Goal: Transaction & Acquisition: Purchase product/service

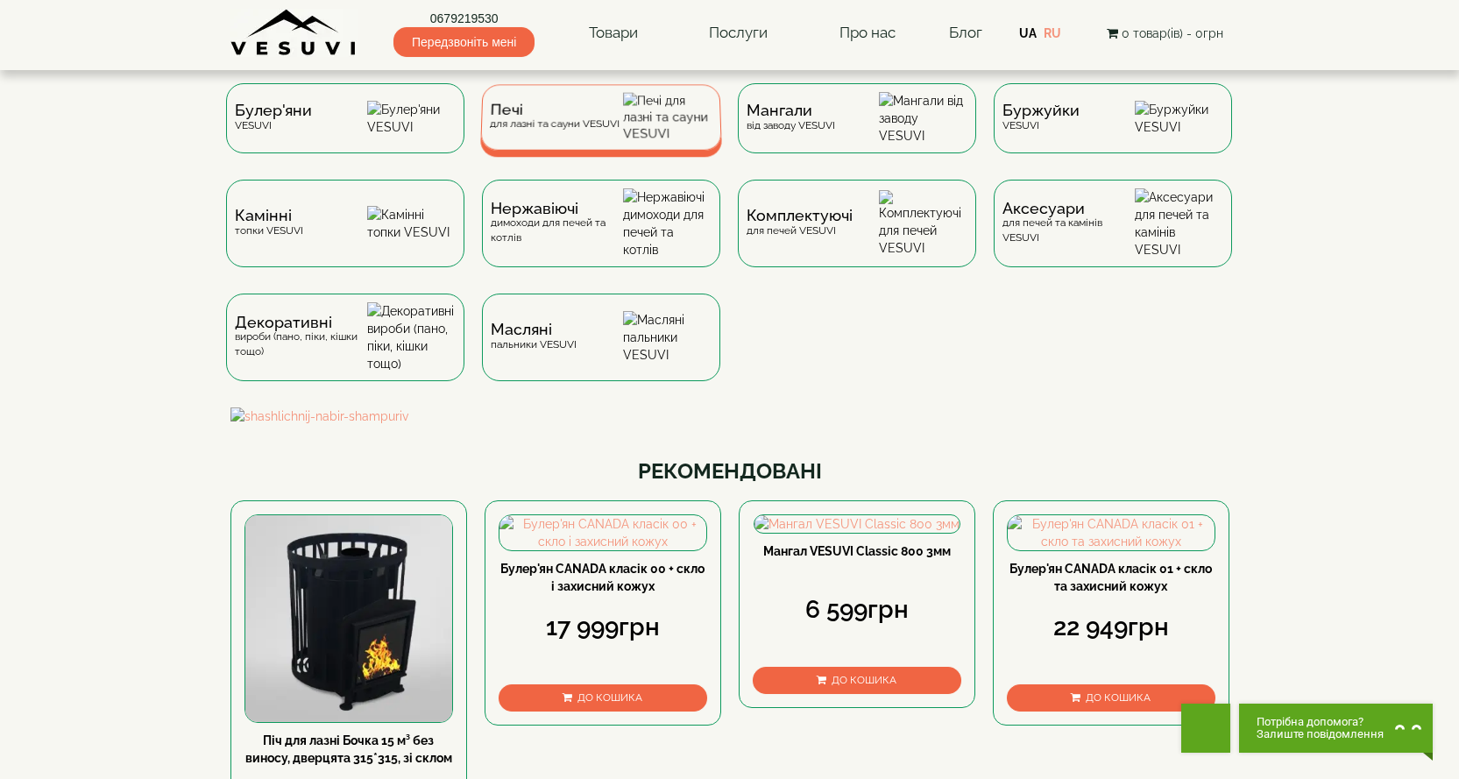
click at [566, 131] on div "Печі для лазні та сауни VESUVI" at bounding box center [554, 116] width 130 height 27
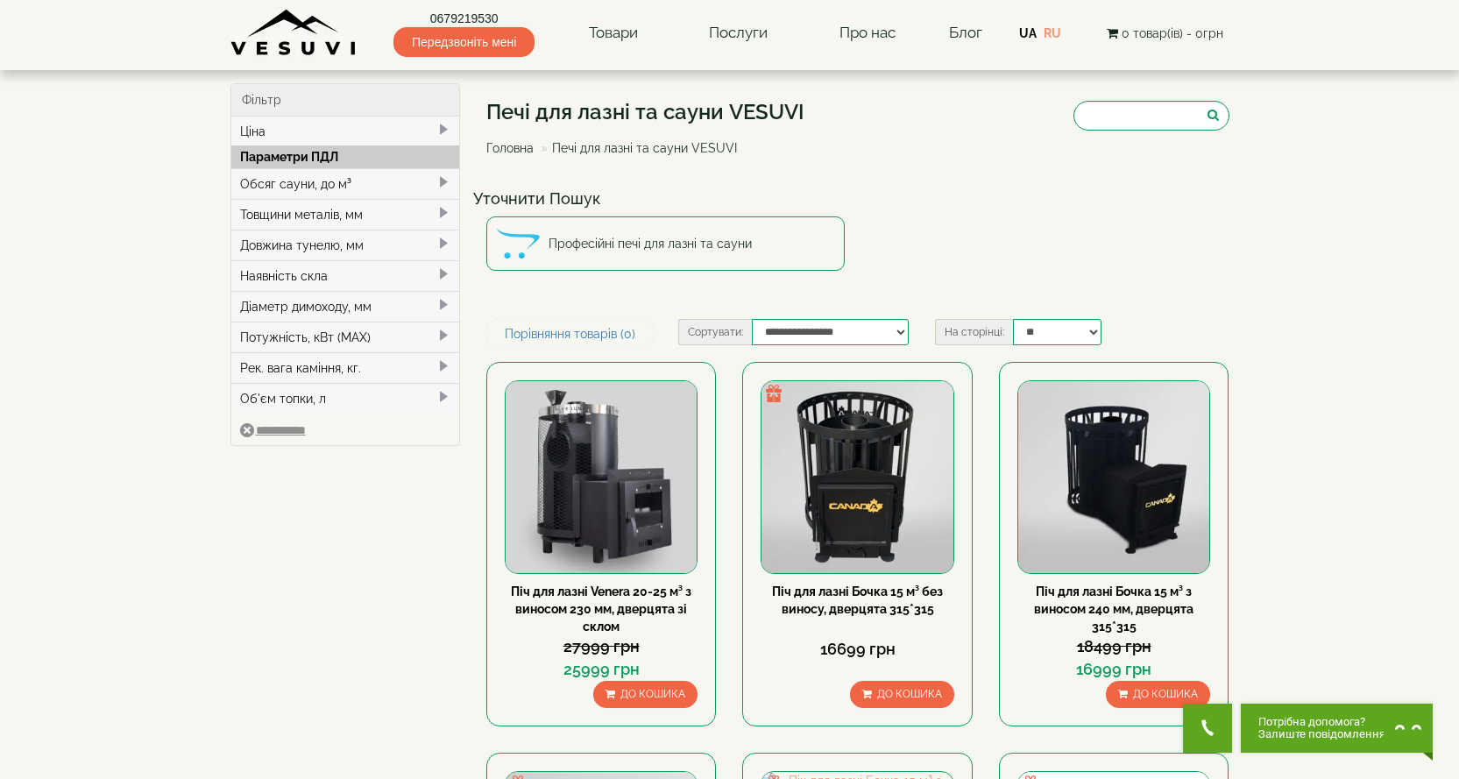
click at [264, 186] on div "Обсяг сауни, до м³" at bounding box center [345, 183] width 229 height 31
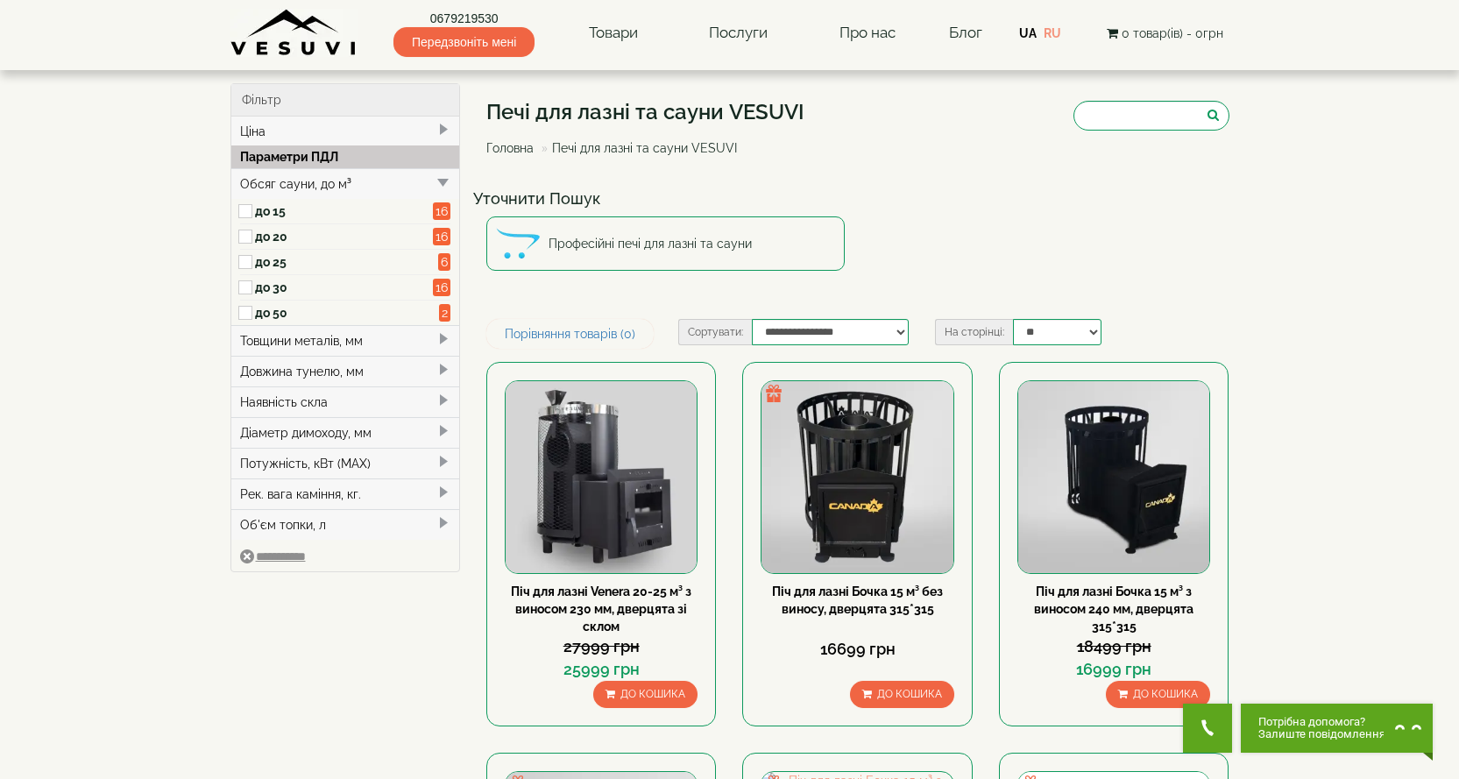
click at [266, 210] on label "до 15" at bounding box center [344, 211] width 179 height 18
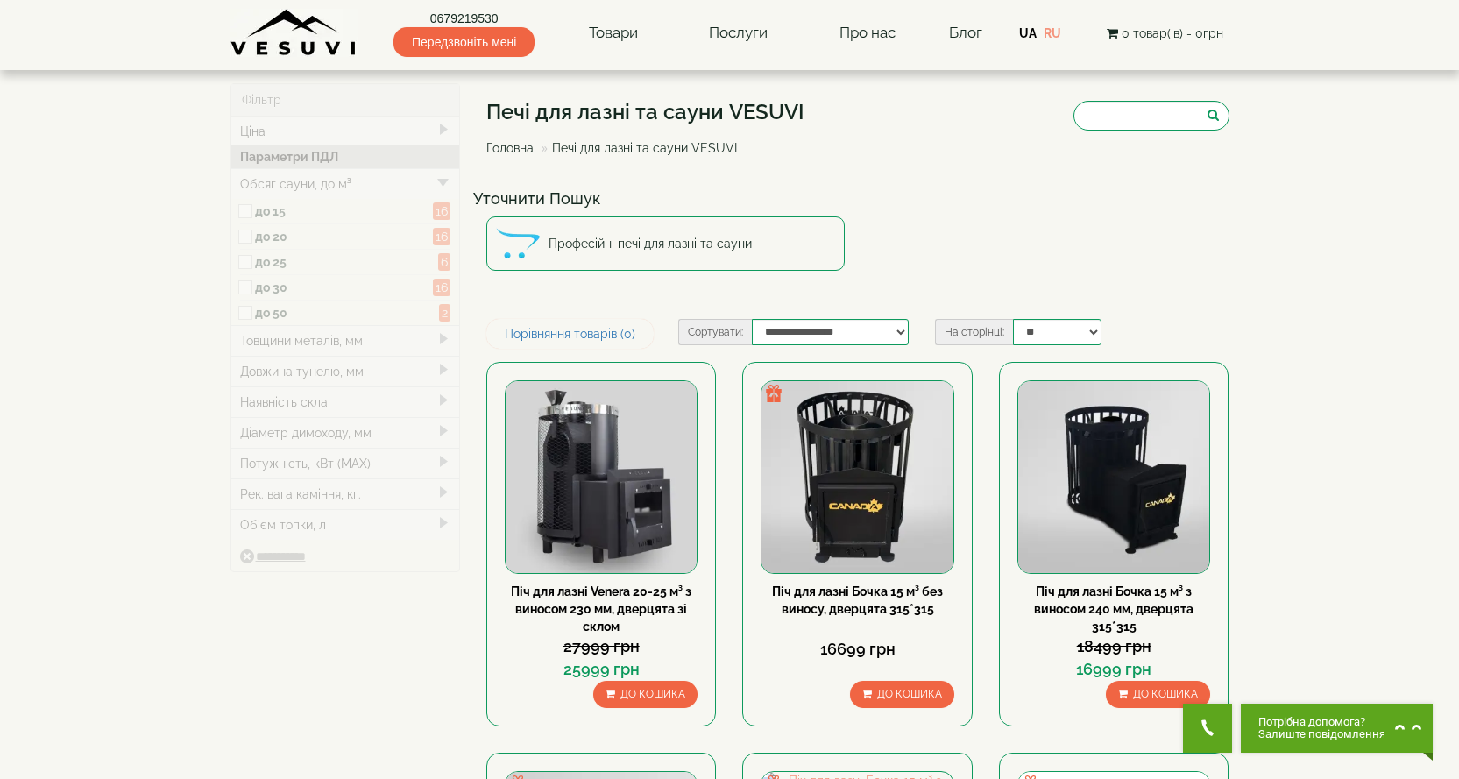
type input "*****"
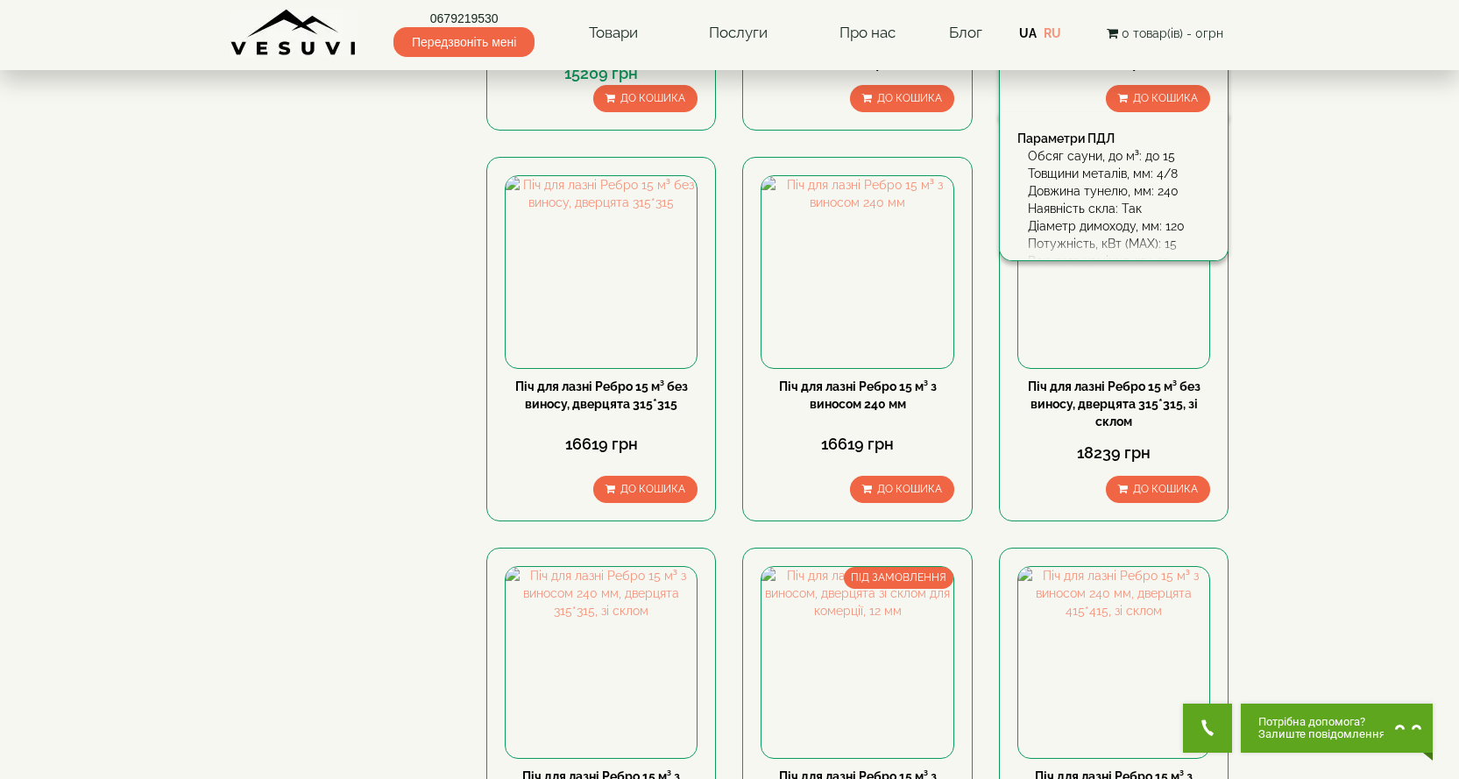
scroll to position [1315, 0]
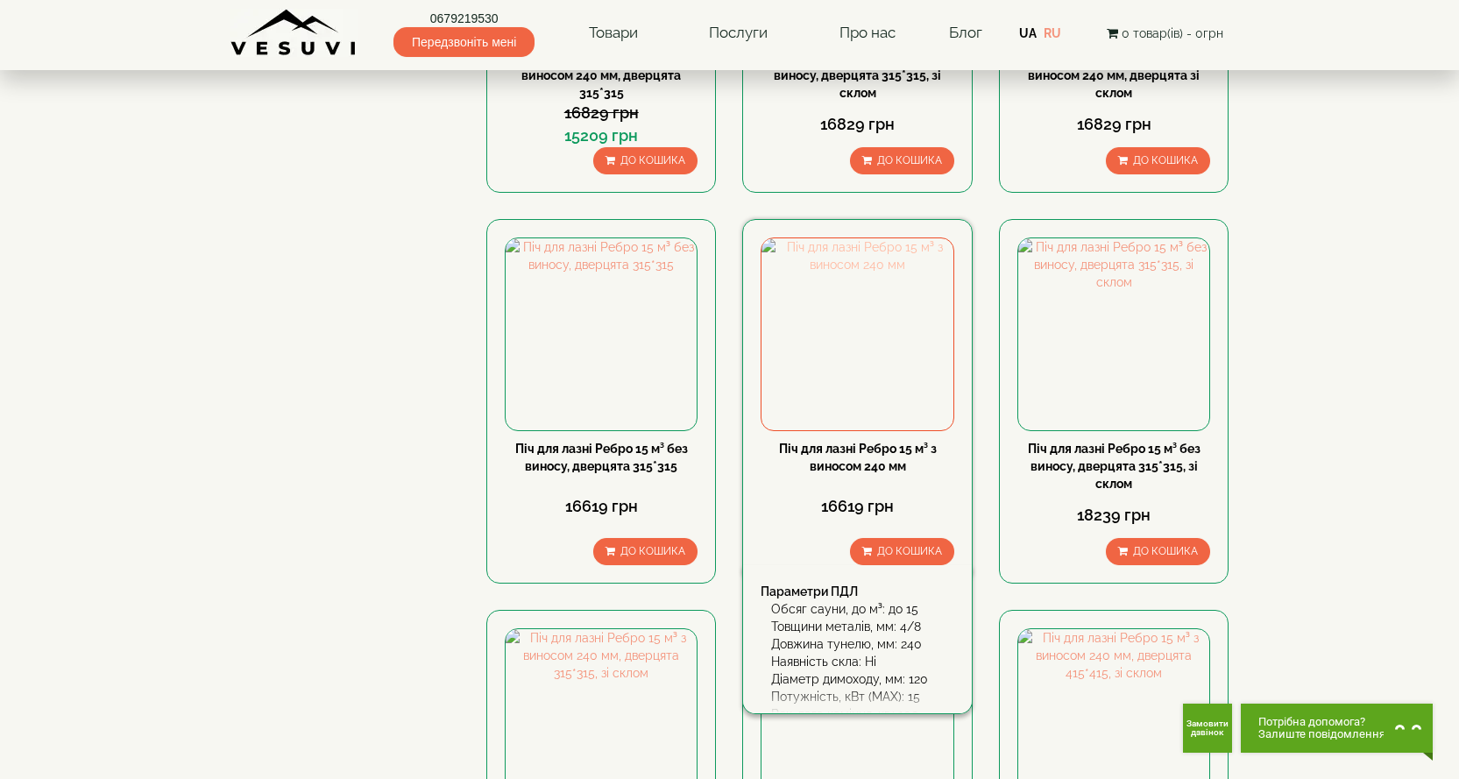
click at [805, 337] on img at bounding box center [857, 333] width 191 height 191
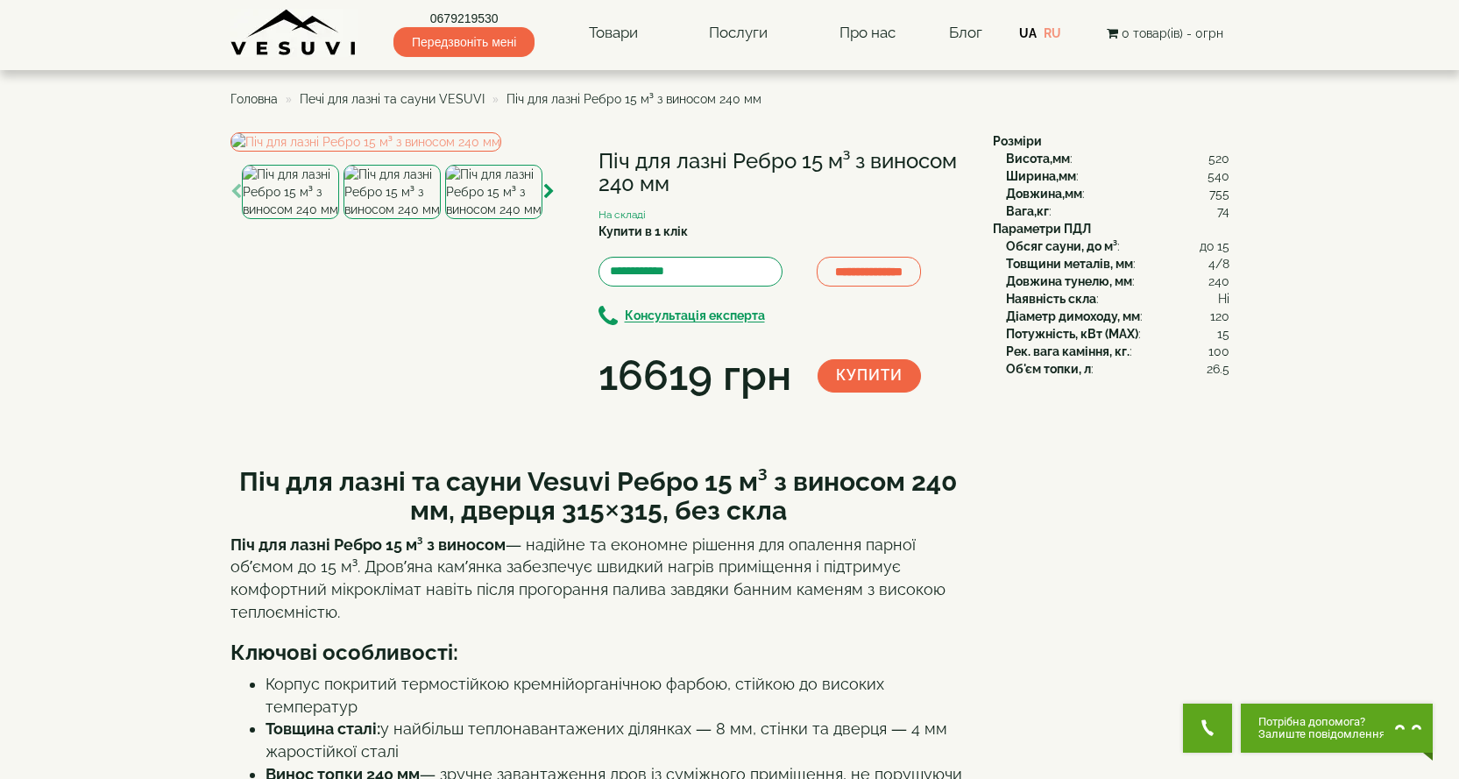
click at [623, 155] on h1 "Піч для лазні Ребро 15 м³ з виносом 240 мм" at bounding box center [783, 173] width 368 height 46
copy div "Піч для лазні Ребро 15 м³ з виносом 240 мм"
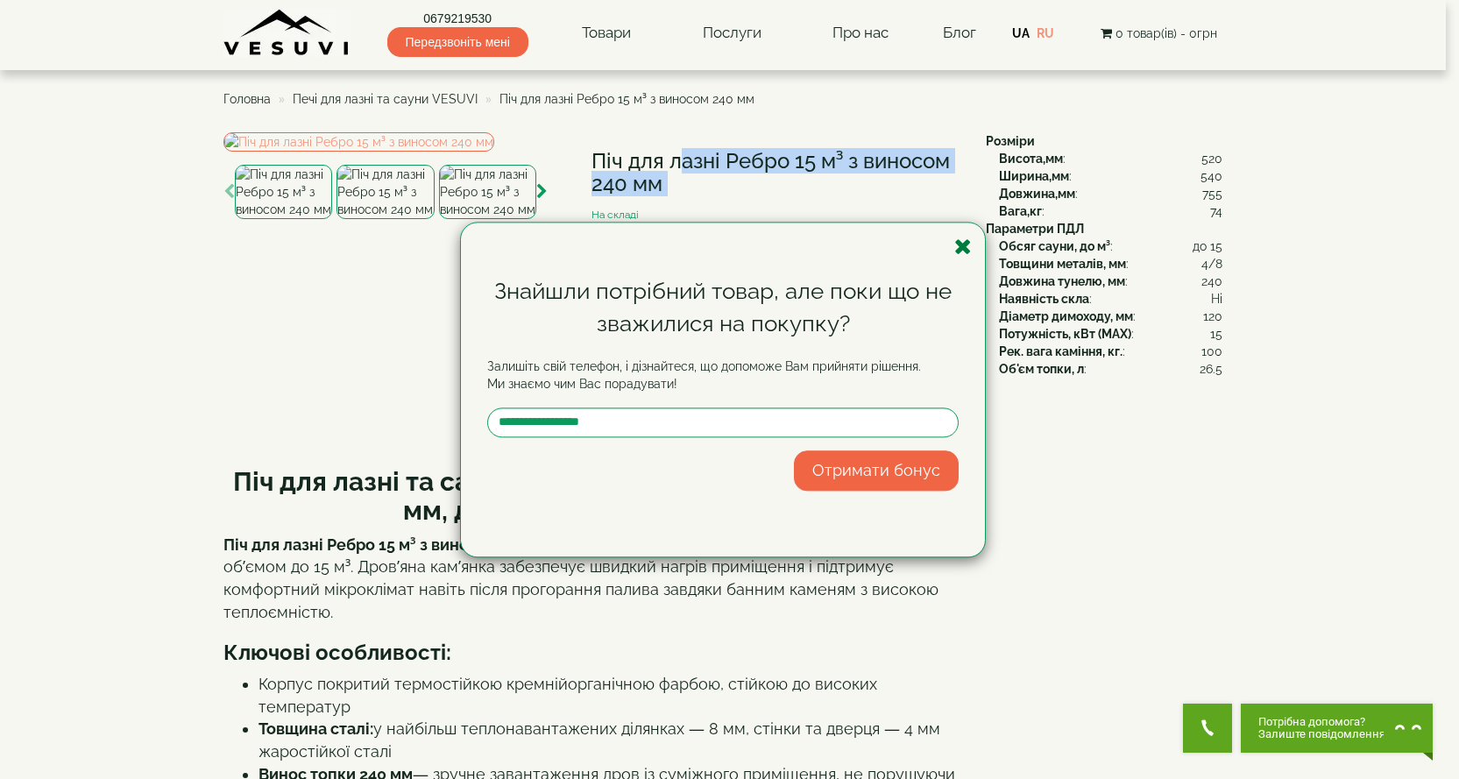
click at [965, 241] on icon "button" at bounding box center [963, 247] width 18 height 22
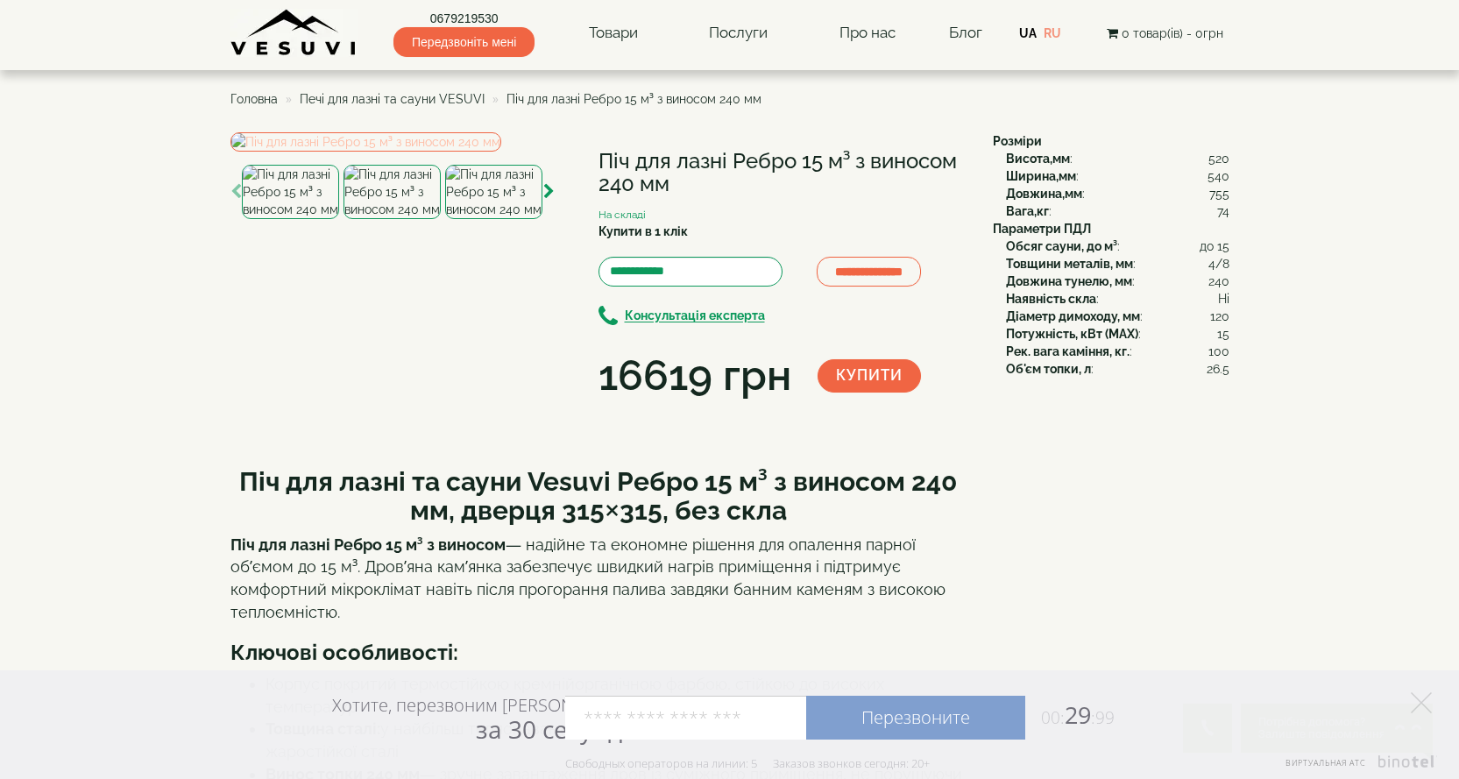
click at [457, 152] on img at bounding box center [365, 141] width 271 height 19
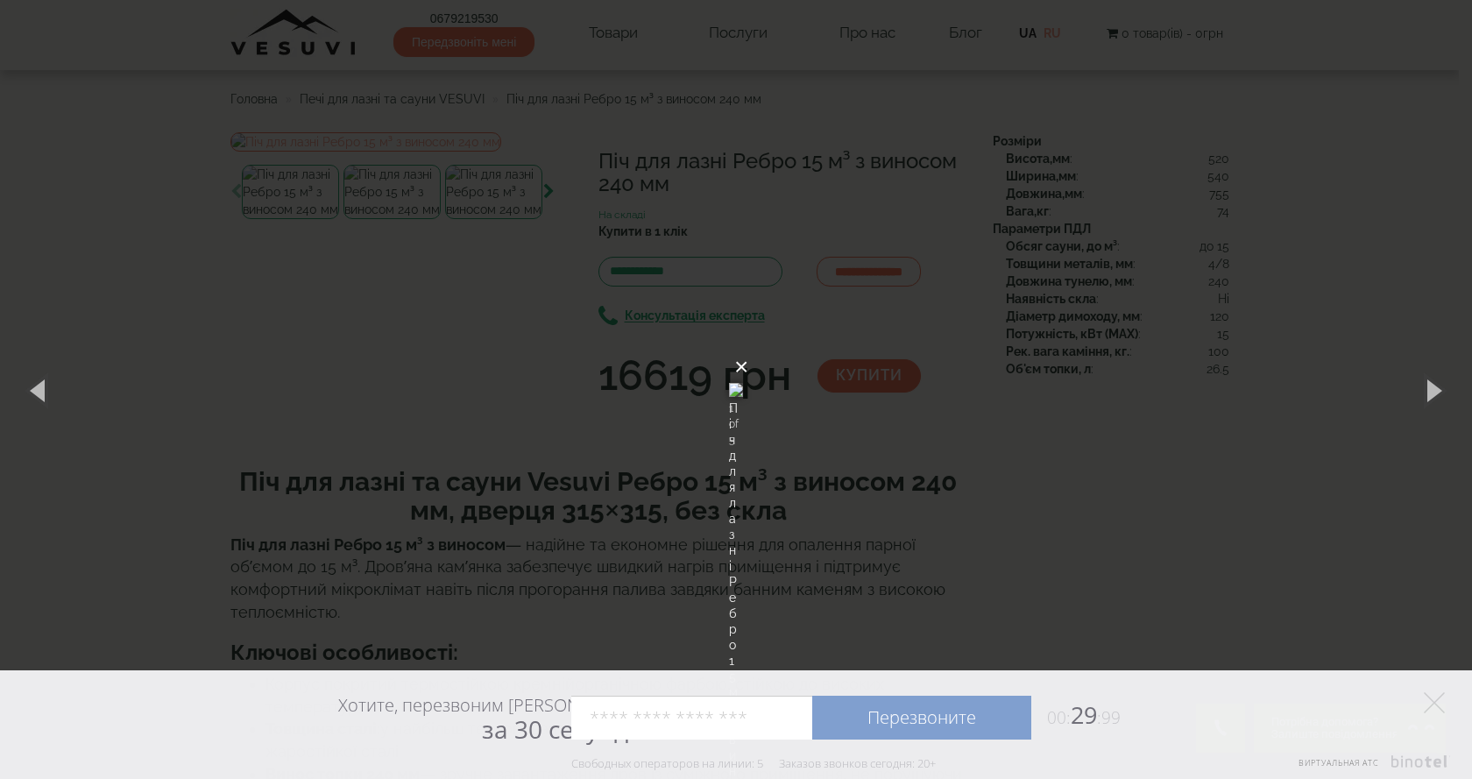
click at [748, 348] on button "×" at bounding box center [741, 367] width 14 height 39
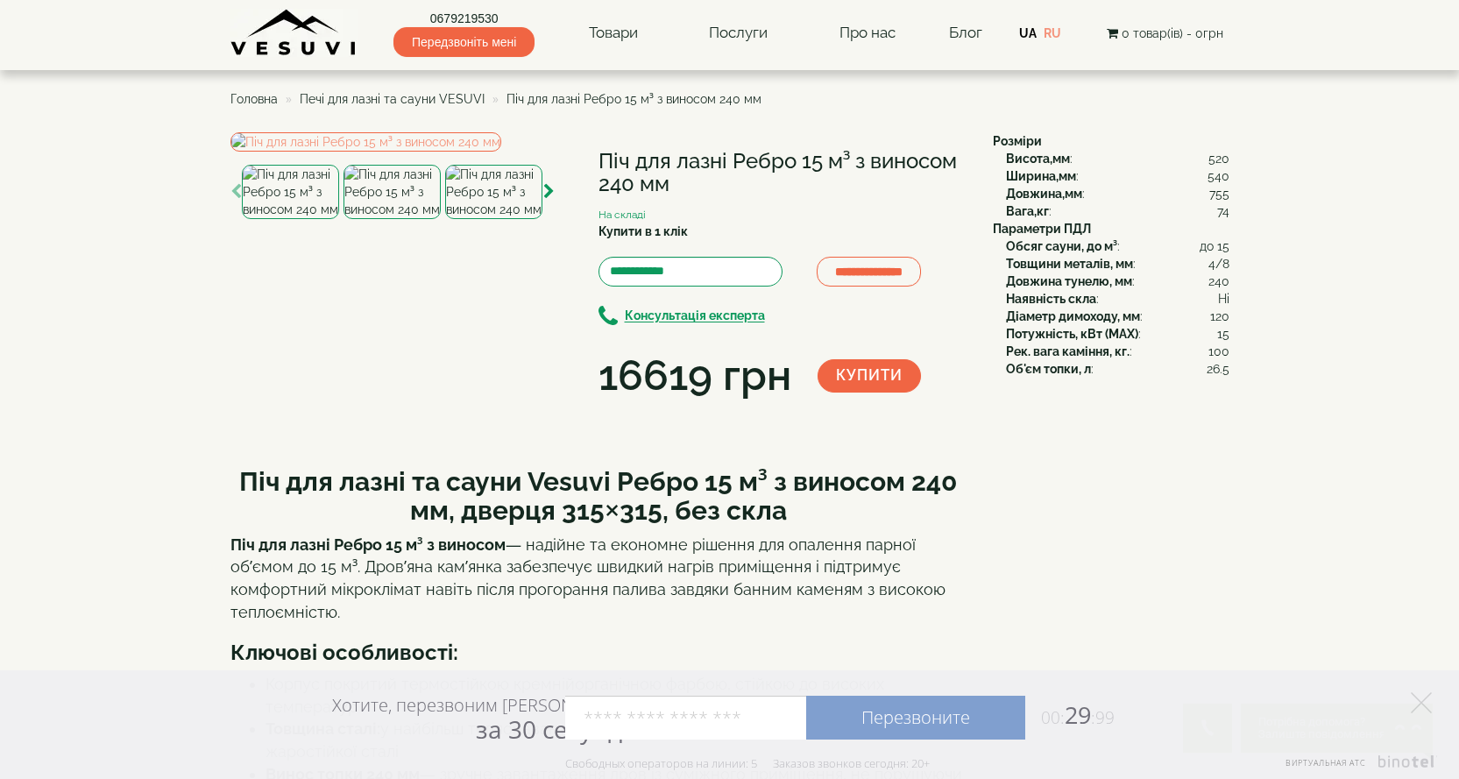
drag, startPoint x: 377, startPoint y: 528, endPoint x: 415, endPoint y: 520, distance: 38.5
click at [377, 219] on img at bounding box center [392, 192] width 97 height 54
click at [547, 200] on icon "button" at bounding box center [548, 192] width 11 height 16
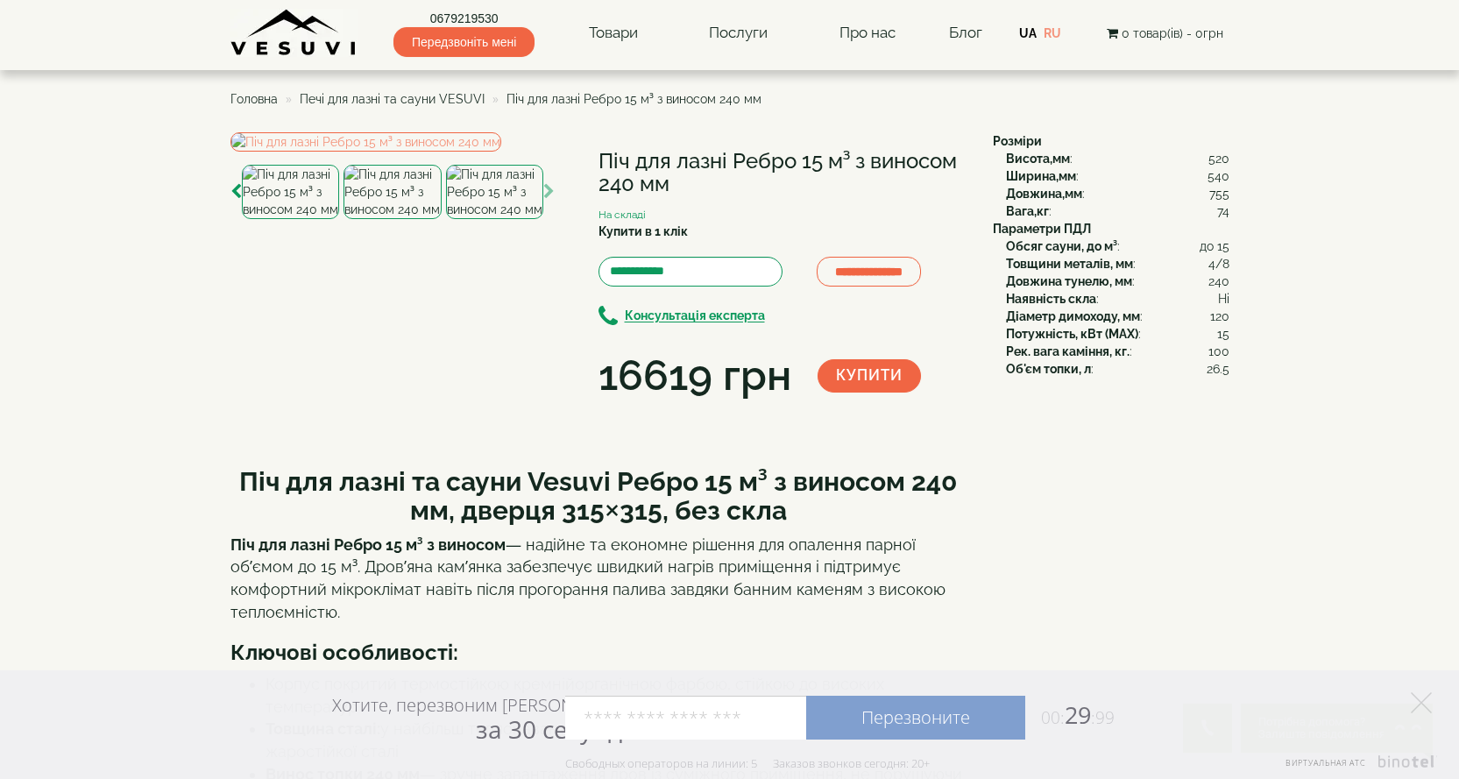
click at [352, 219] on img at bounding box center [392, 192] width 97 height 54
